Goal: Transaction & Acquisition: Obtain resource

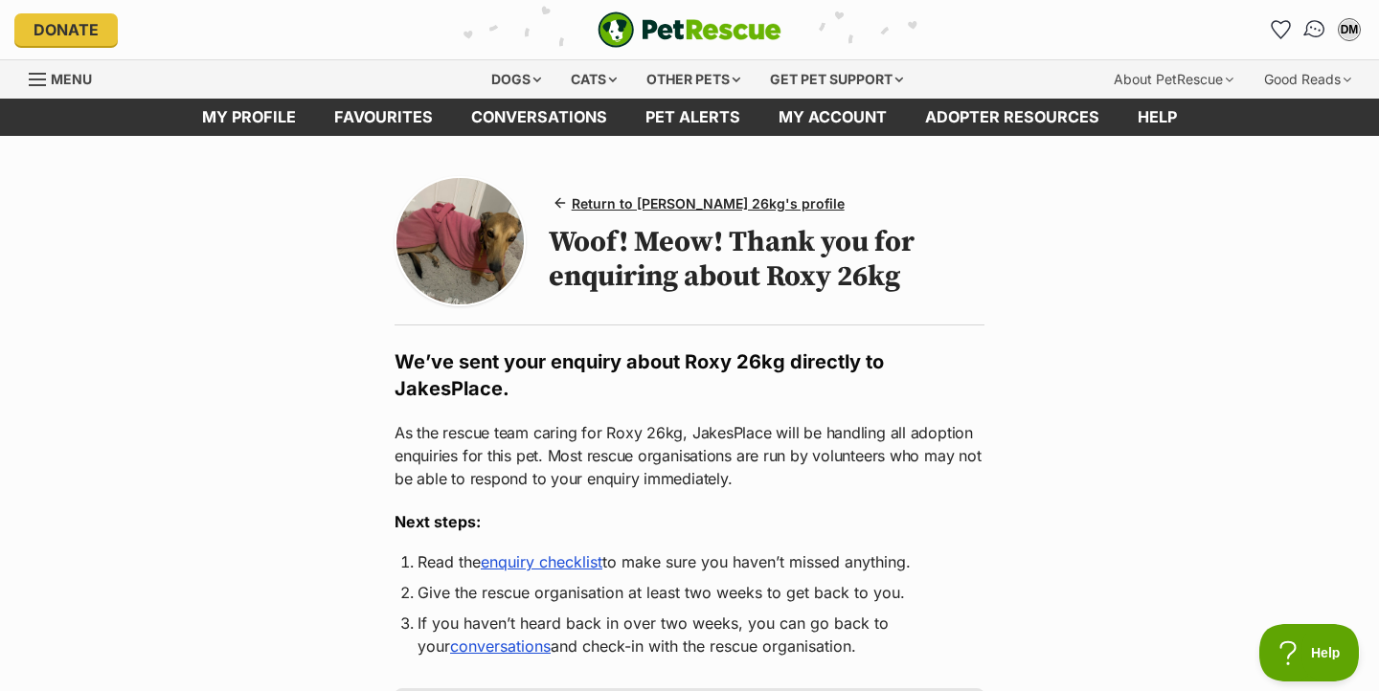
click at [1308, 27] on img "Conversations" at bounding box center [1315, 29] width 26 height 25
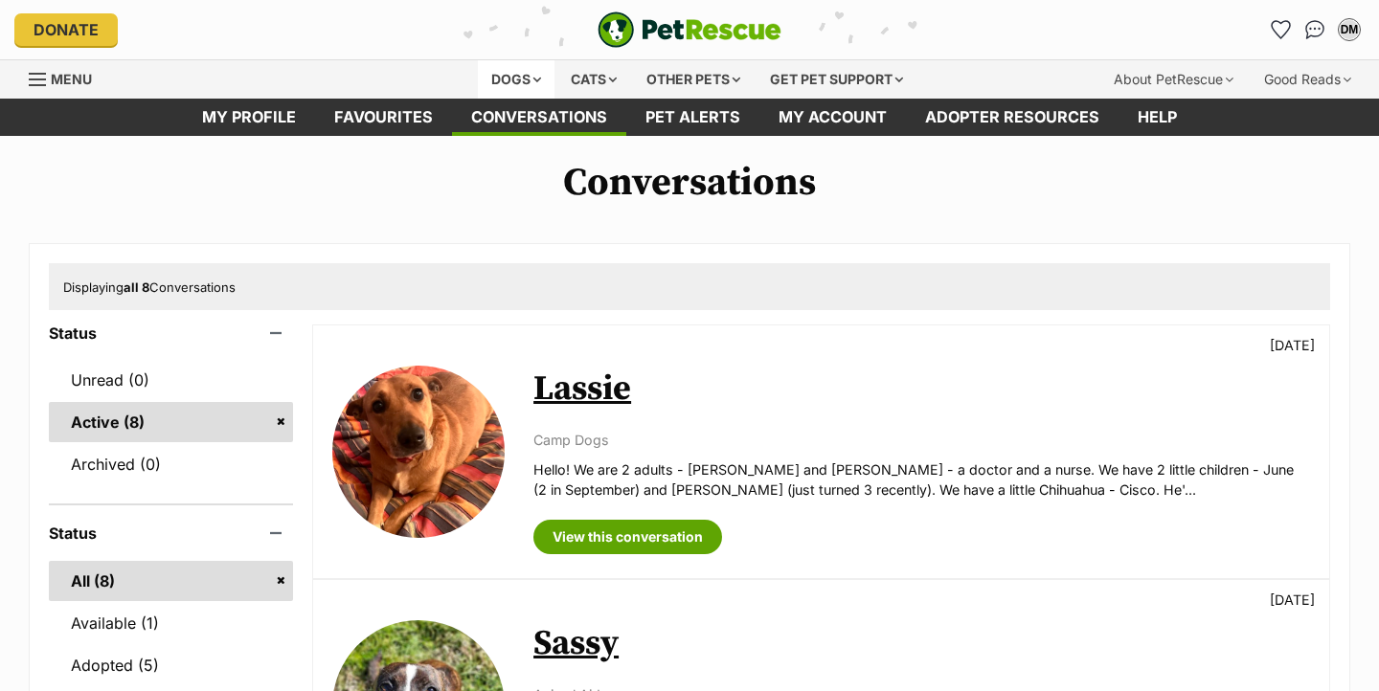
click at [523, 78] on div "Dogs" at bounding box center [516, 79] width 77 height 38
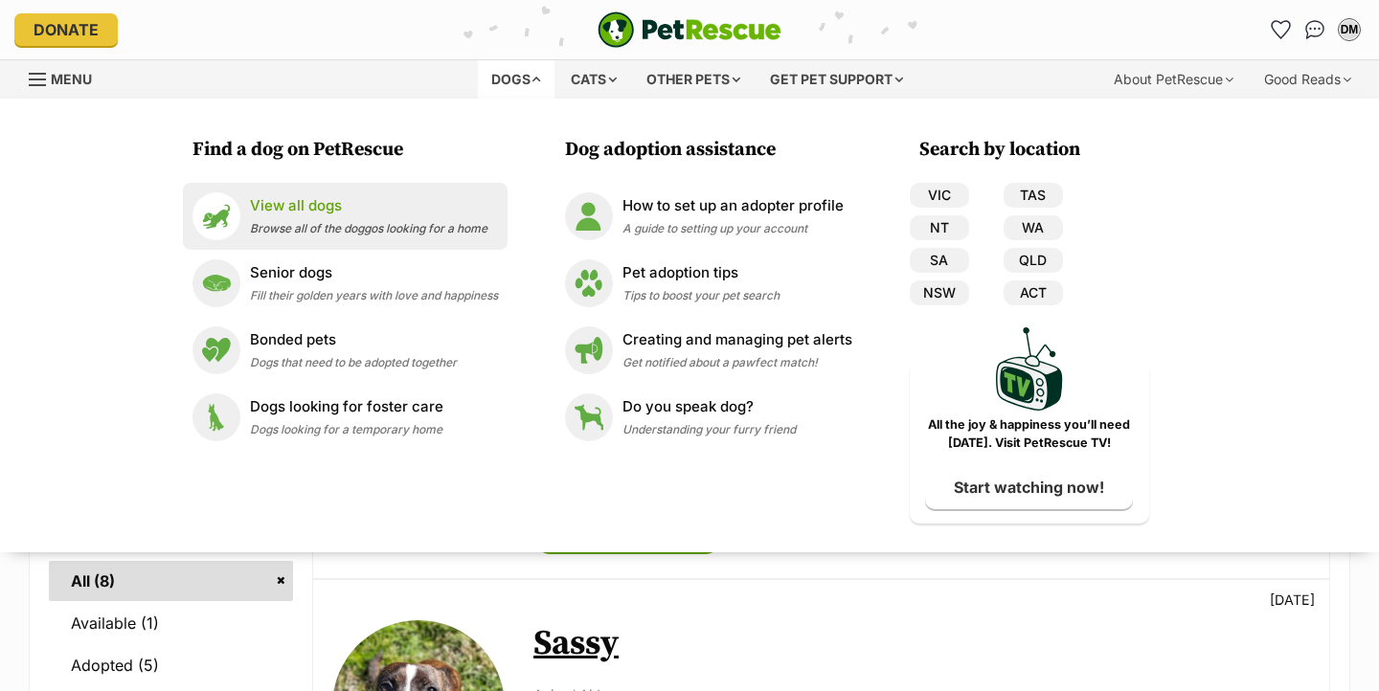
click at [315, 215] on p "View all dogs" at bounding box center [368, 206] width 237 height 22
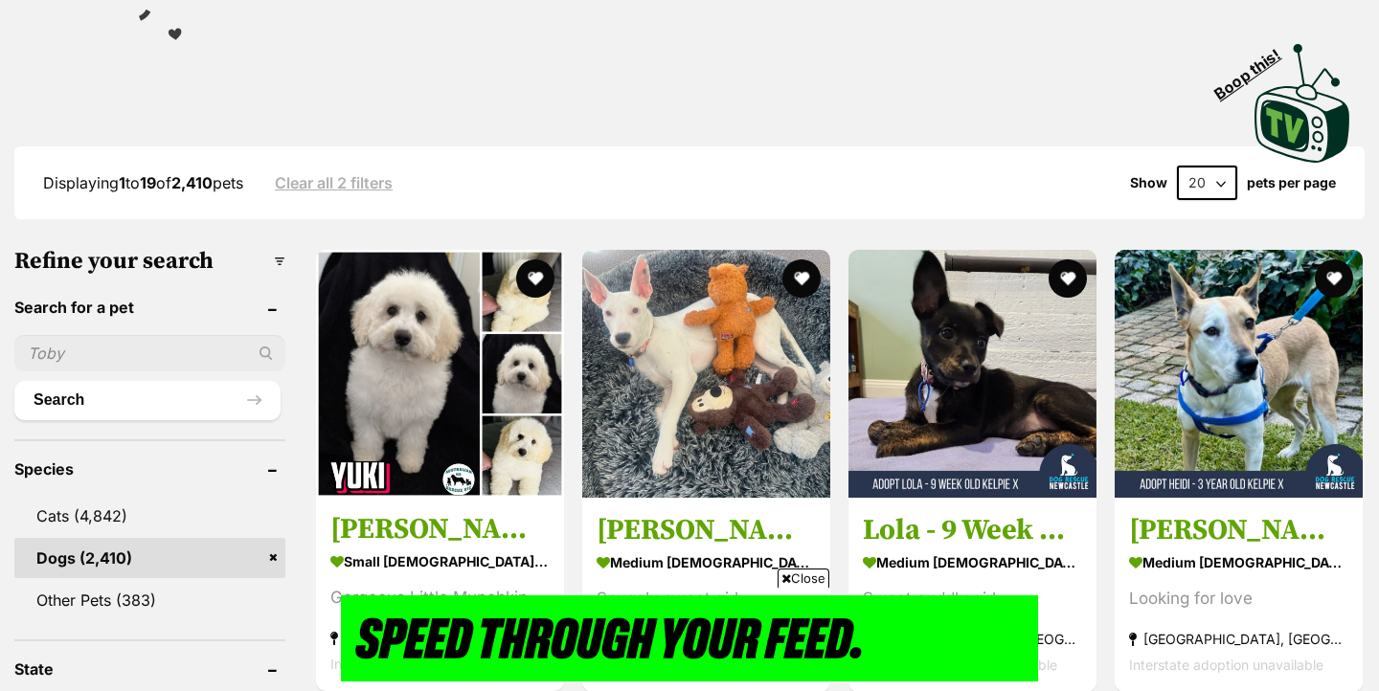
scroll to position [656, 0]
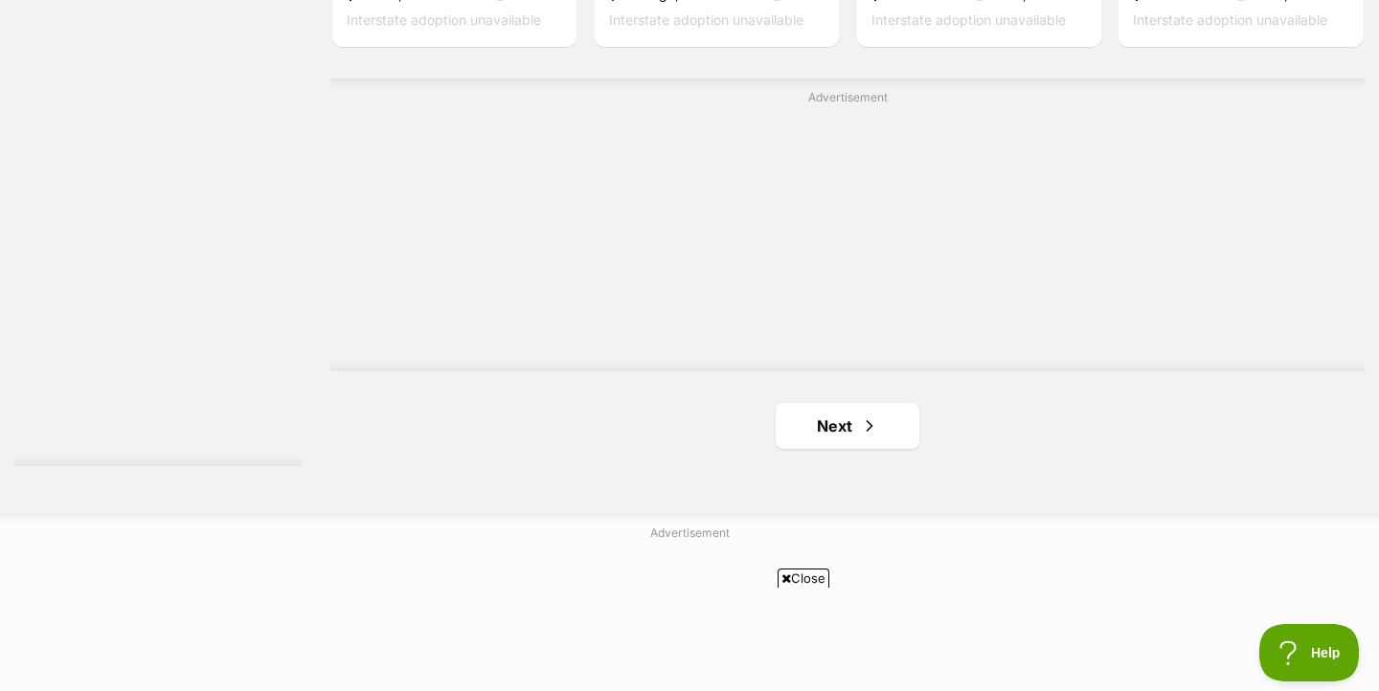
scroll to position [3374, 0]
click at [846, 432] on link "Next" at bounding box center [848, 425] width 144 height 46
